Goal: Task Accomplishment & Management: Manage account settings

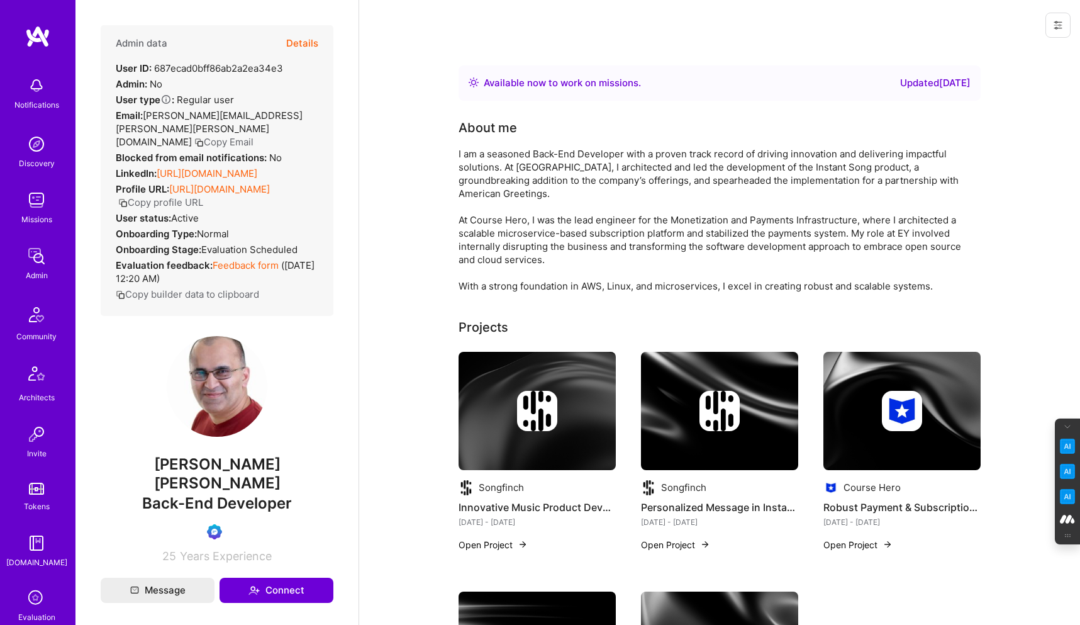
click at [1059, 25] on icon at bounding box center [1058, 26] width 8 height 2
click at [1000, 53] on button "Login as Venkat Raghavan" at bounding box center [1004, 54] width 133 height 32
